Goal: Find specific page/section: Find specific page/section

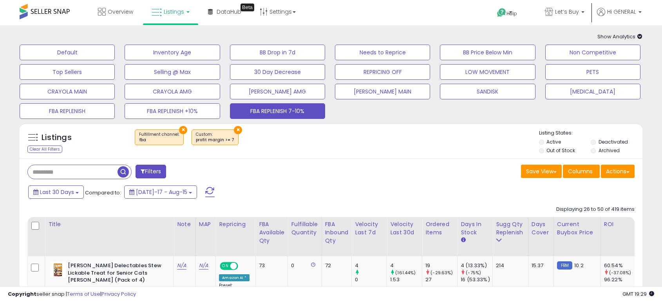
click at [415, 187] on div "Last 30 Days Compared to: [DATE]-17 - Aug-15" at bounding box center [253, 193] width 455 height 18
click at [278, 174] on div "Filters" at bounding box center [176, 173] width 309 height 16
click at [260, 153] on div "Listings Clear All Filters × Fulfillment channel : fba × profit margin >= 7" at bounding box center [331, 143] width 623 height 27
click at [383, 157] on div "Listings Clear All Filters × Fulfillment channel : fba ×" at bounding box center [331, 141] width 623 height 36
click at [107, 168] on input "text" at bounding box center [102, 172] width 149 height 14
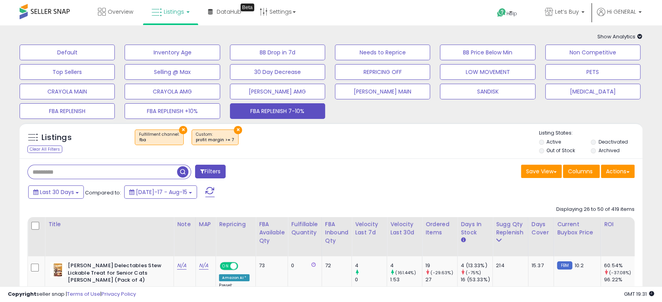
click at [278, 175] on div "Filters" at bounding box center [176, 173] width 309 height 16
click at [296, 146] on div "× Fulfillment channel : fba × profit margin >= 7" at bounding box center [332, 141] width 414 height 22
click at [128, 171] on input "text" at bounding box center [102, 172] width 149 height 14
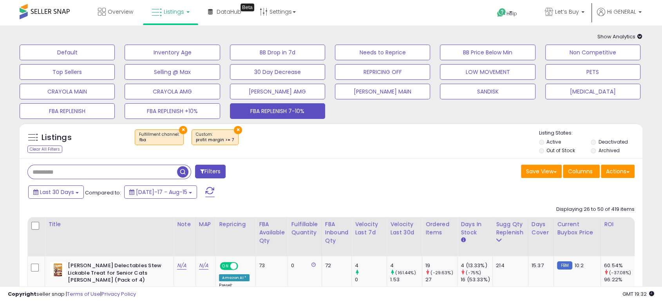
click at [52, 170] on input "text" at bounding box center [102, 172] width 149 height 14
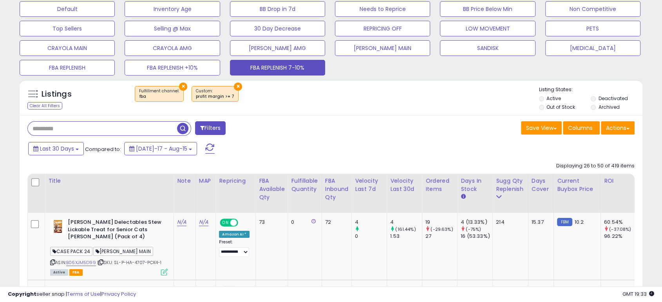
click at [139, 134] on input "text" at bounding box center [102, 129] width 149 height 14
